Goal: Information Seeking & Learning: Understand process/instructions

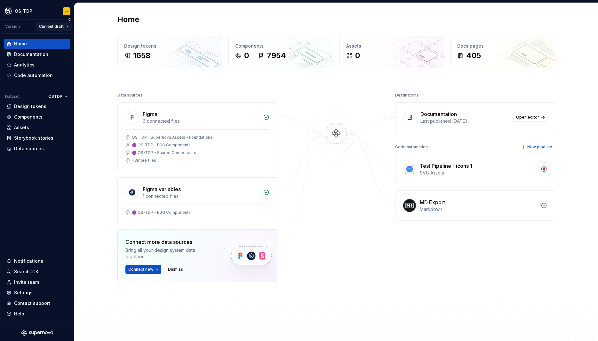
click at [67, 28] on html "OS-TDP JF Version Current draft Home Documentation Analytics Code automation Da…" at bounding box center [299, 170] width 598 height 341
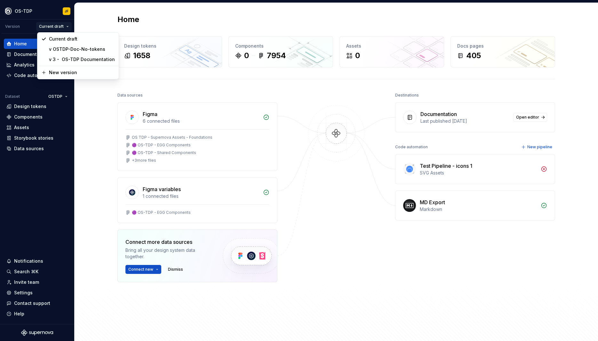
click at [91, 103] on html "OS-TDP JF Version Current draft Home Documentation Analytics Code automation Da…" at bounding box center [299, 170] width 598 height 341
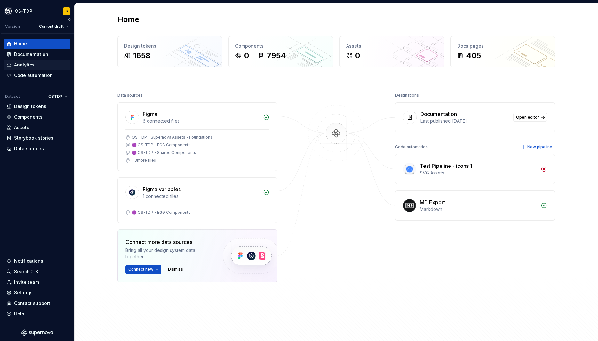
click at [19, 64] on div "Analytics" at bounding box center [24, 65] width 20 height 6
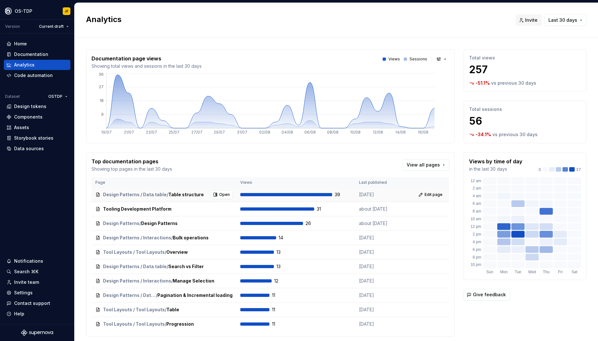
scroll to position [20, 0]
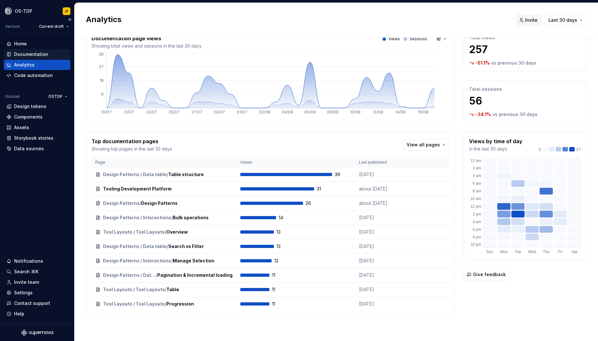
click at [32, 54] on div "Documentation" at bounding box center [31, 54] width 34 height 6
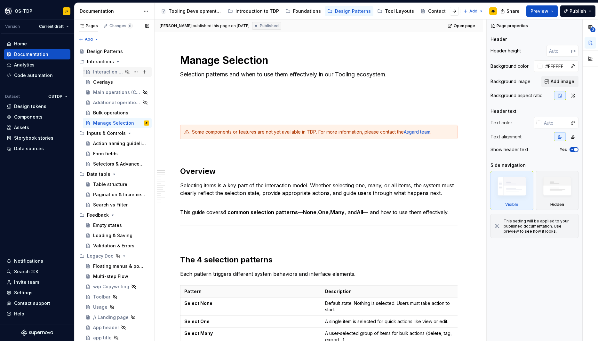
click at [104, 70] on div "Interaction Model" at bounding box center [108, 72] width 30 height 6
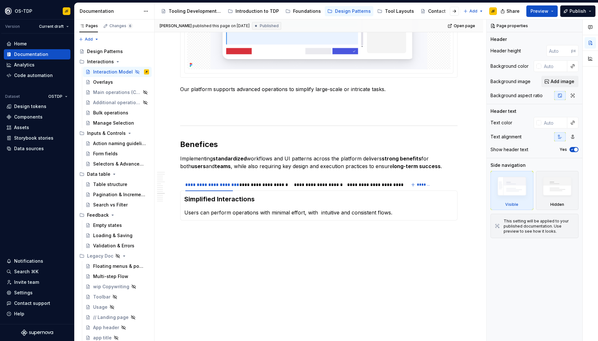
scroll to position [1343, 0]
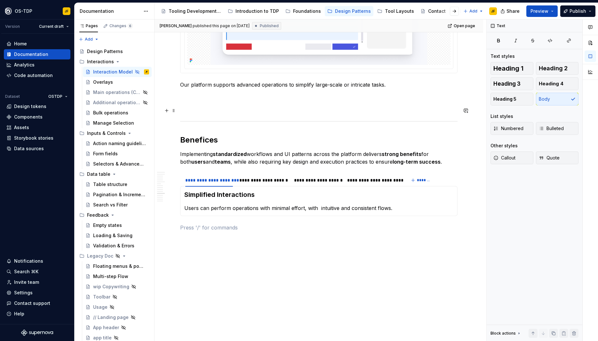
click at [206, 104] on p at bounding box center [318, 108] width 277 height 8
click at [208, 94] on p at bounding box center [318, 96] width 277 height 8
click at [519, 14] on span "Share" at bounding box center [512, 11] width 13 height 6
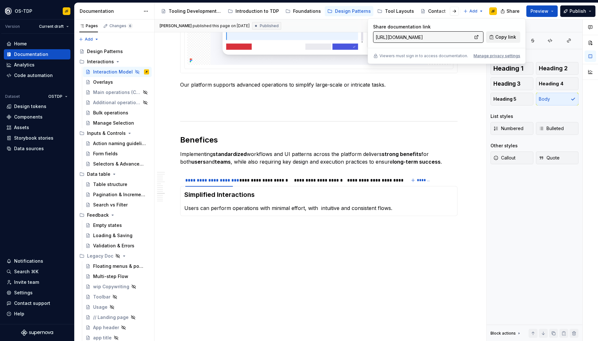
click at [496, 40] on button "Copy link" at bounding box center [503, 37] width 34 height 12
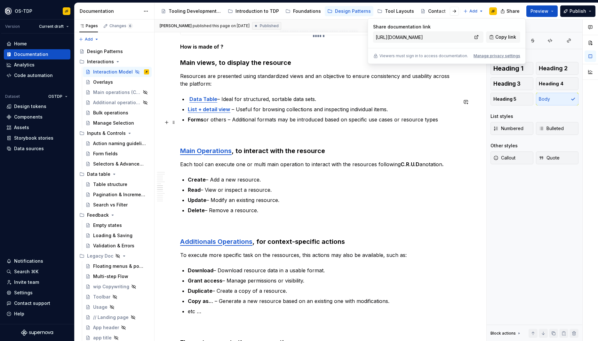
scroll to position [624, 0]
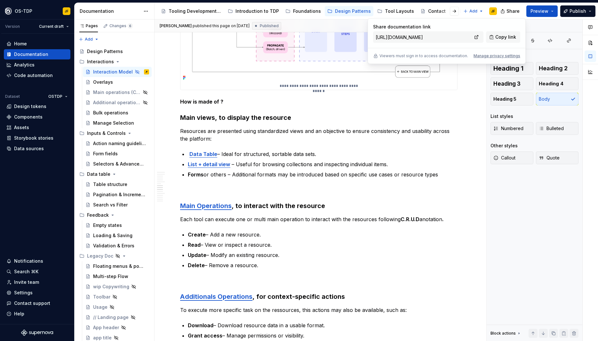
type textarea "*"
